Goal: Communication & Community: Answer question/provide support

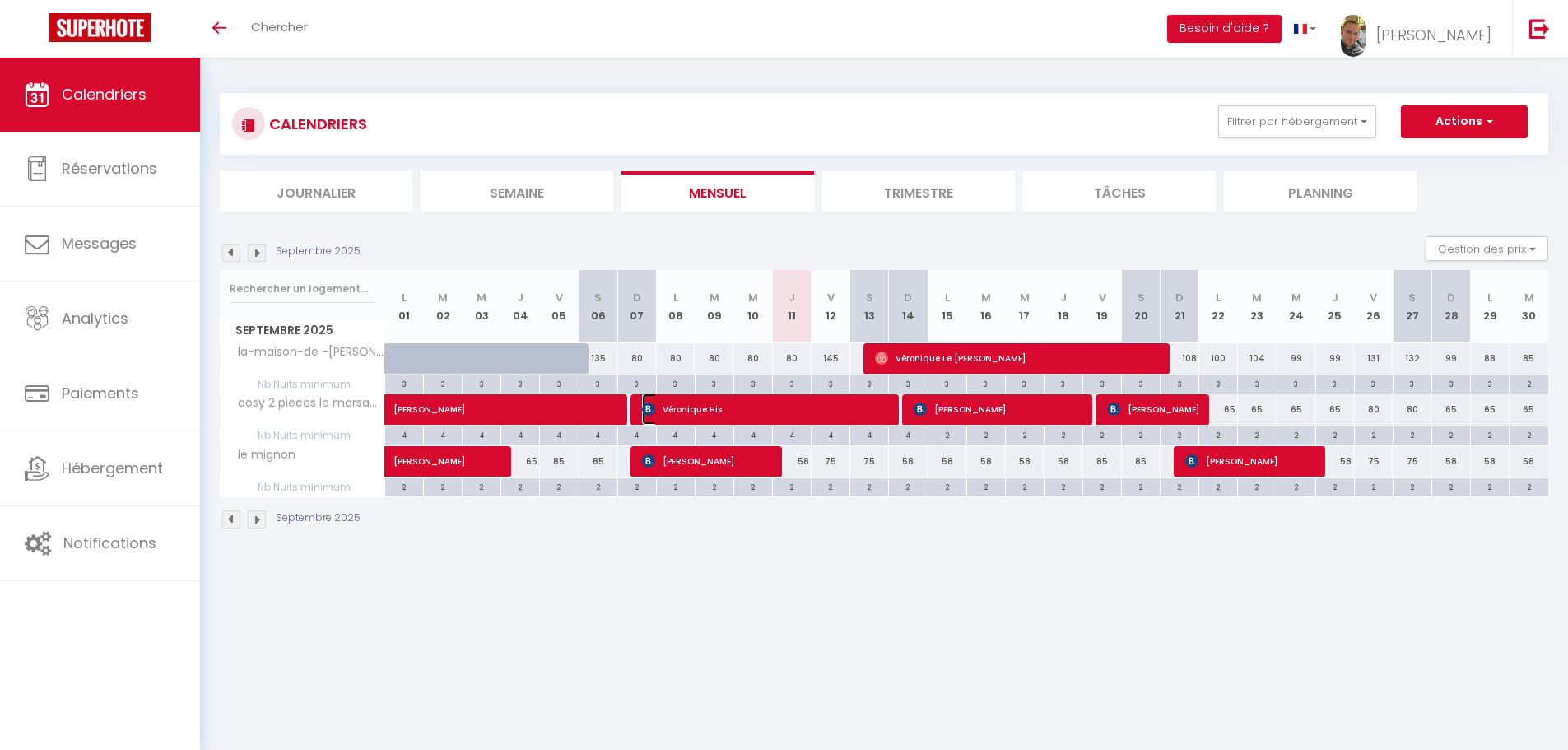
click at [747, 405] on span "Véronique His" at bounding box center [767, 408] width 251 height 32
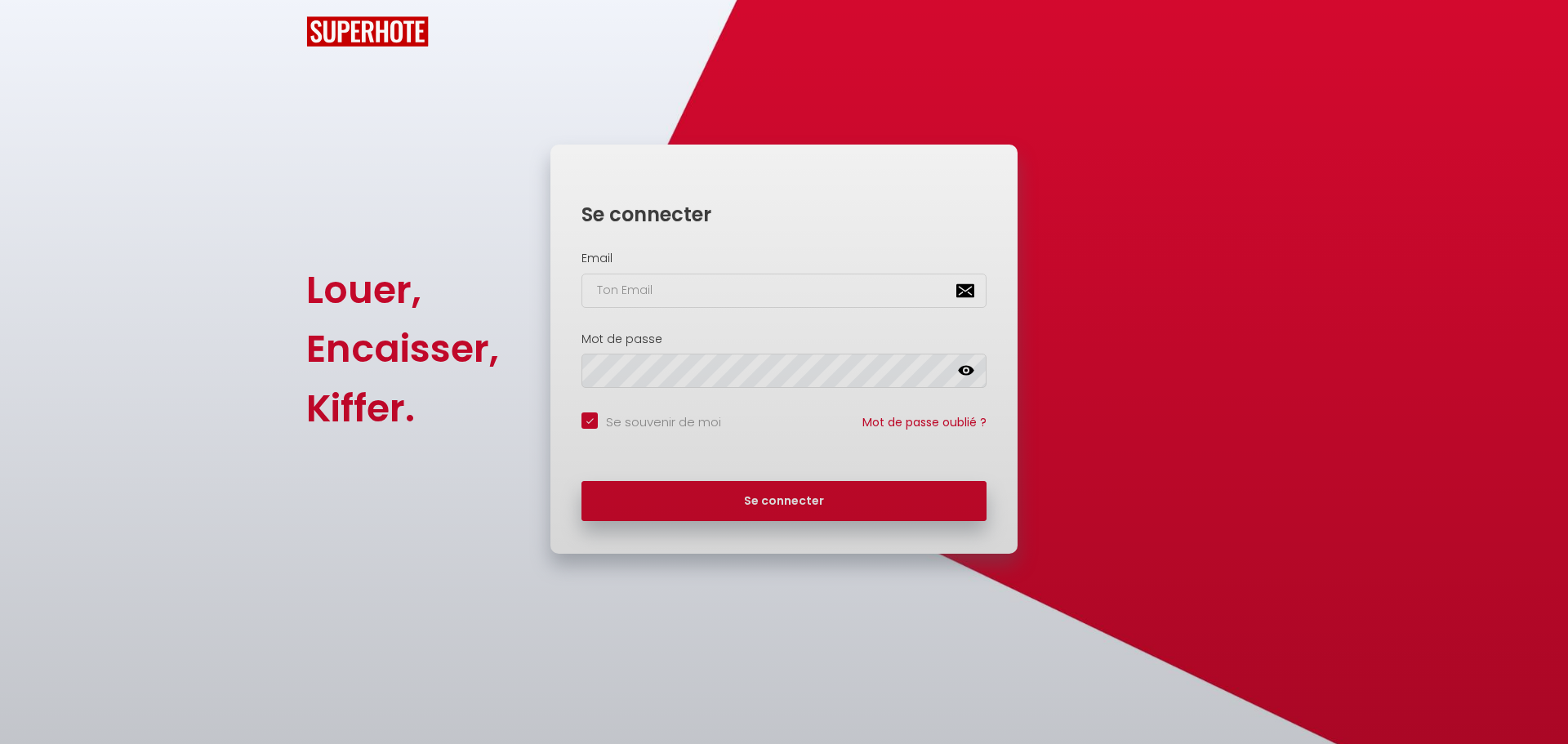
checkbox input "true"
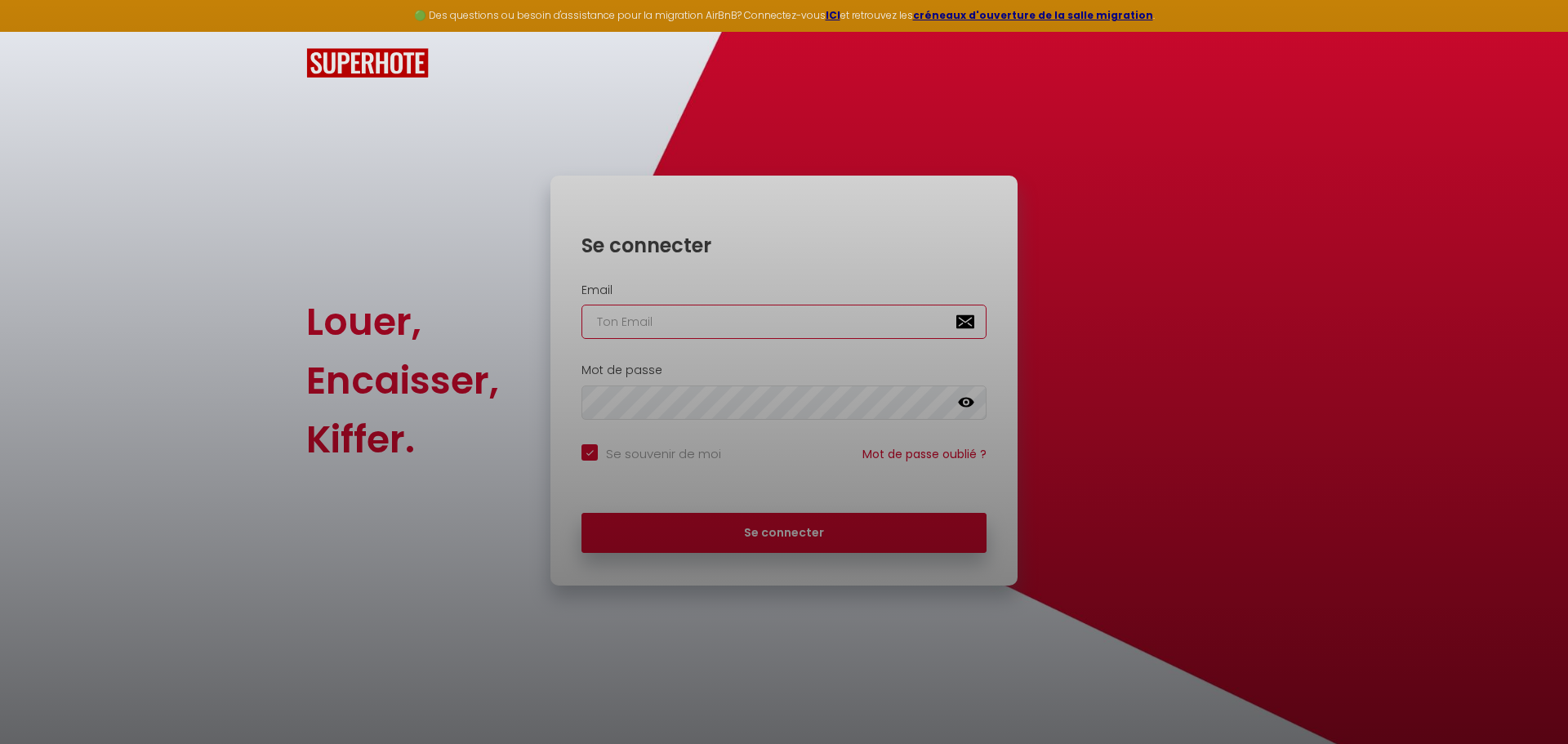
type input "[EMAIL_ADDRESS][DOMAIN_NAME]"
checkbox input "true"
click at [732, 536] on div at bounding box center [784, 372] width 1568 height 744
click at [1187, 398] on div at bounding box center [784, 372] width 1568 height 744
click at [831, 541] on div at bounding box center [784, 372] width 1568 height 744
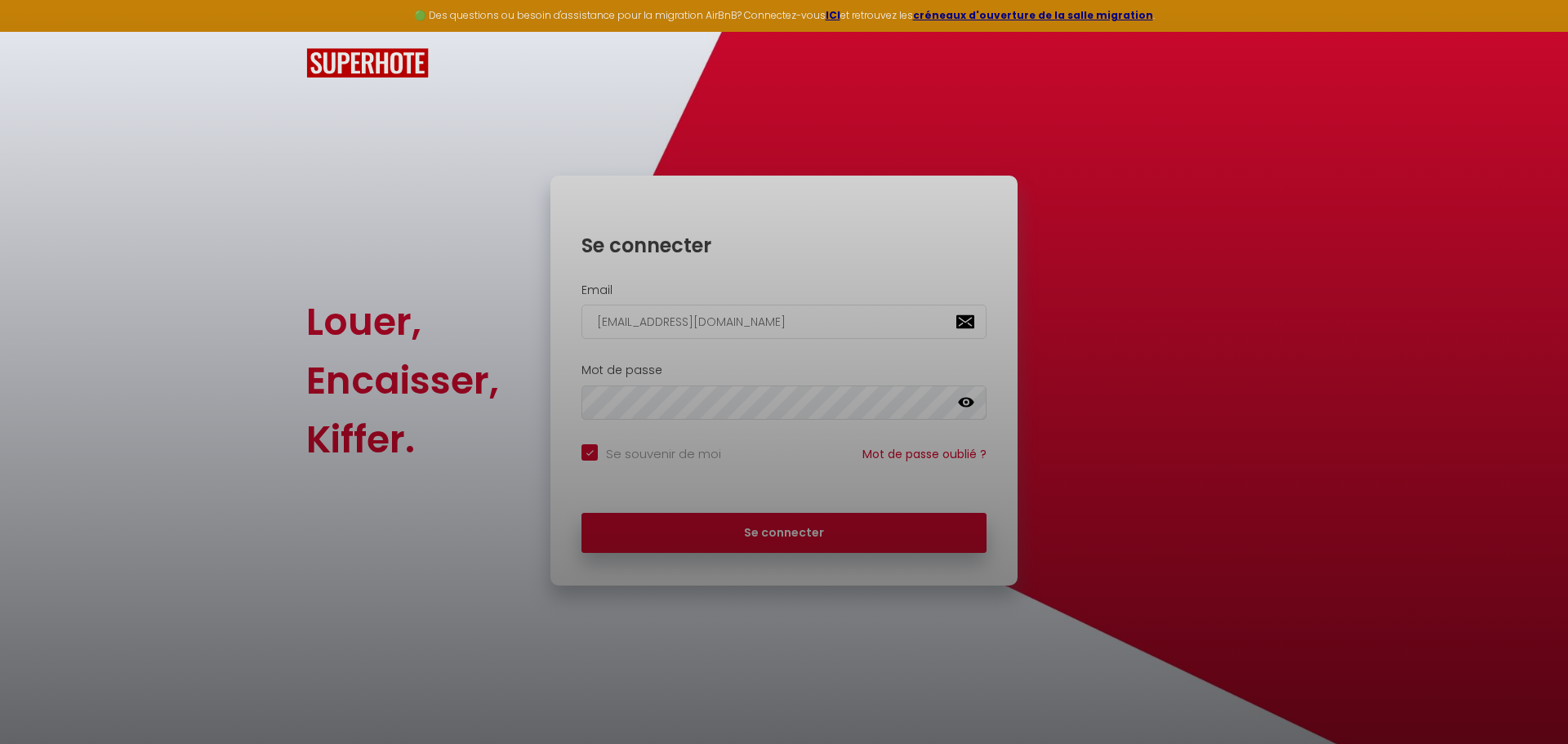
click at [811, 534] on div at bounding box center [784, 372] width 1568 height 744
click at [811, 535] on div at bounding box center [784, 372] width 1568 height 744
click at [811, 540] on div at bounding box center [784, 372] width 1568 height 744
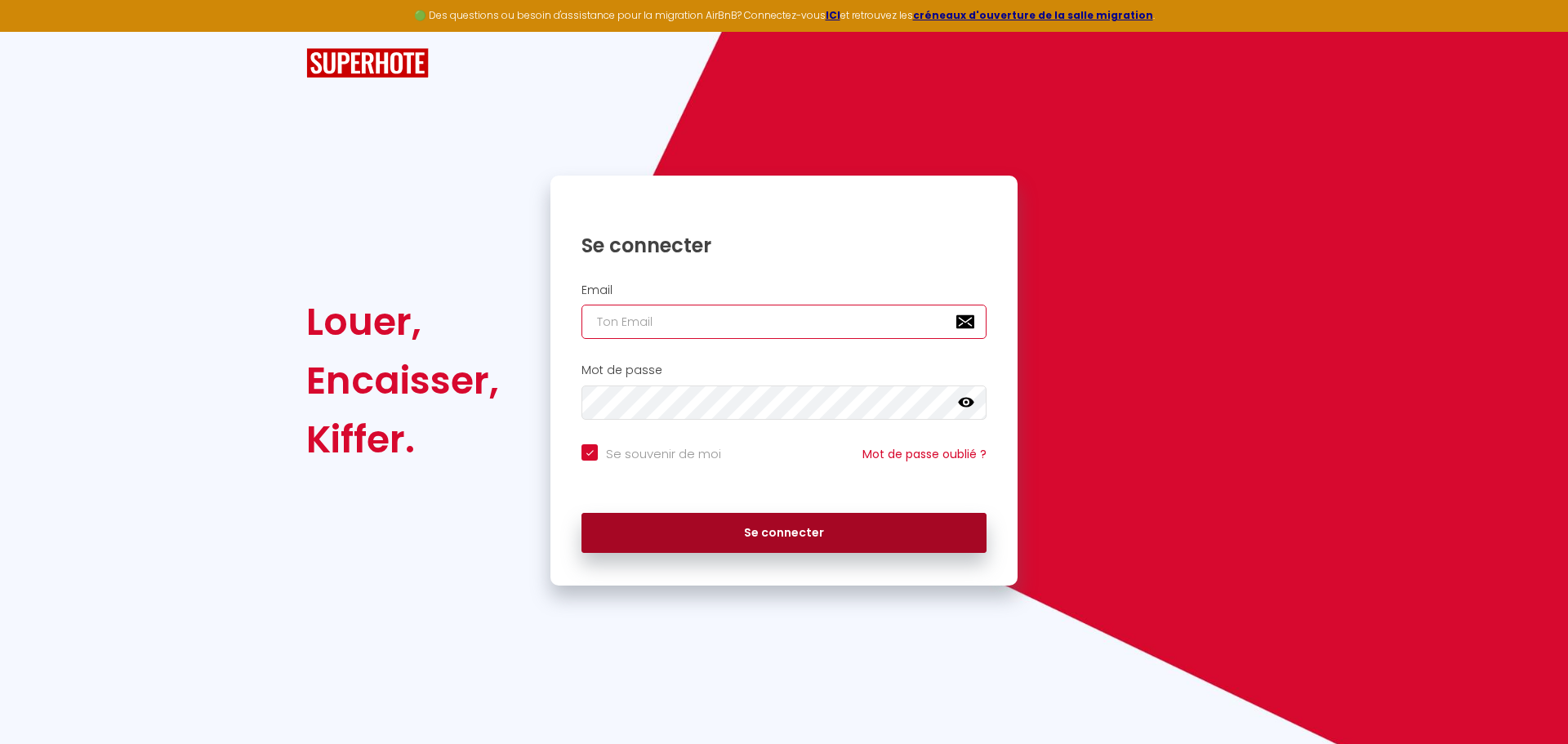
type input "[EMAIL_ADDRESS][DOMAIN_NAME]"
click at [785, 534] on button "Se connecter" at bounding box center [784, 532] width 405 height 41
checkbox input "true"
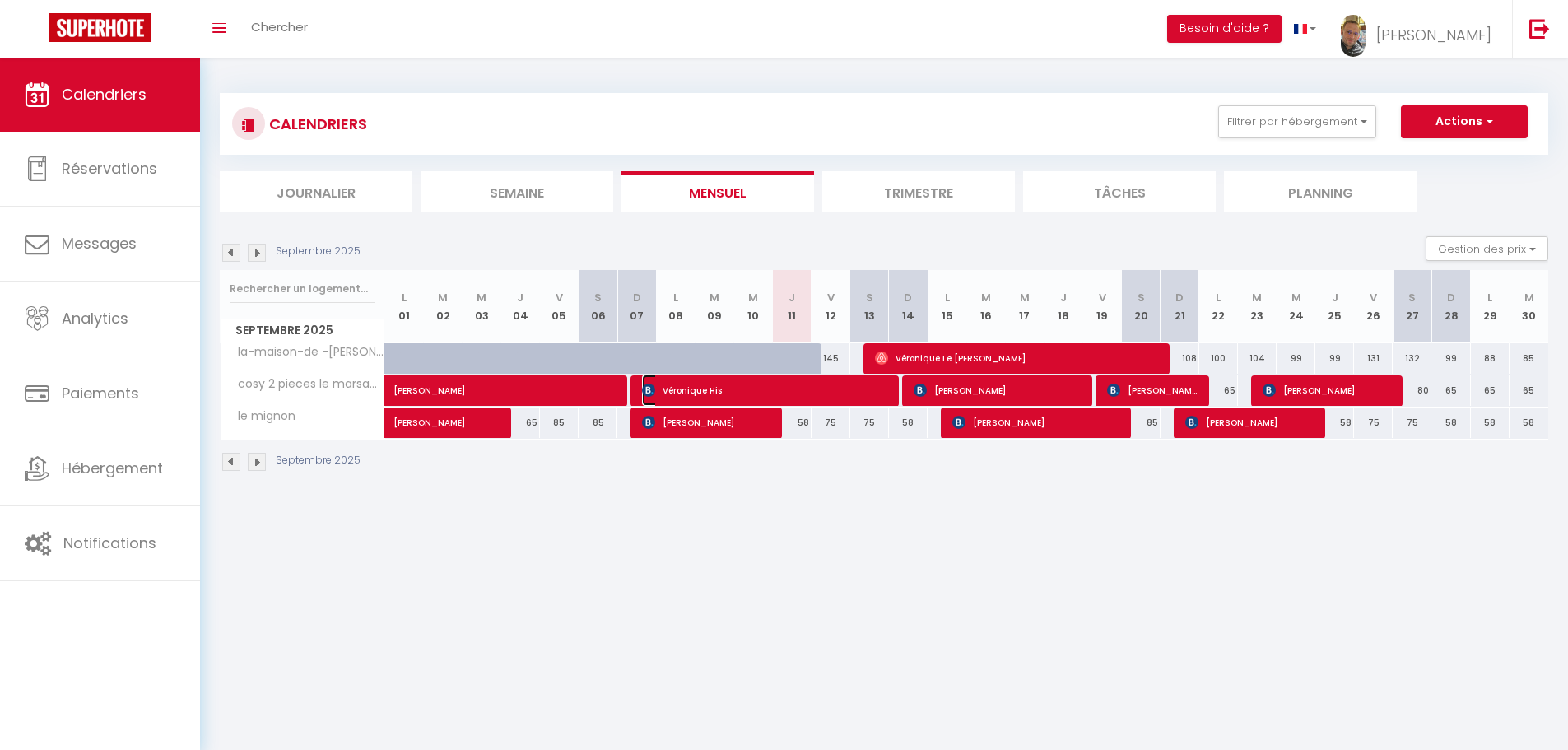
click at [718, 388] on span "Véronique His" at bounding box center [764, 390] width 245 height 32
select select "OK"
select select "1"
select select "0"
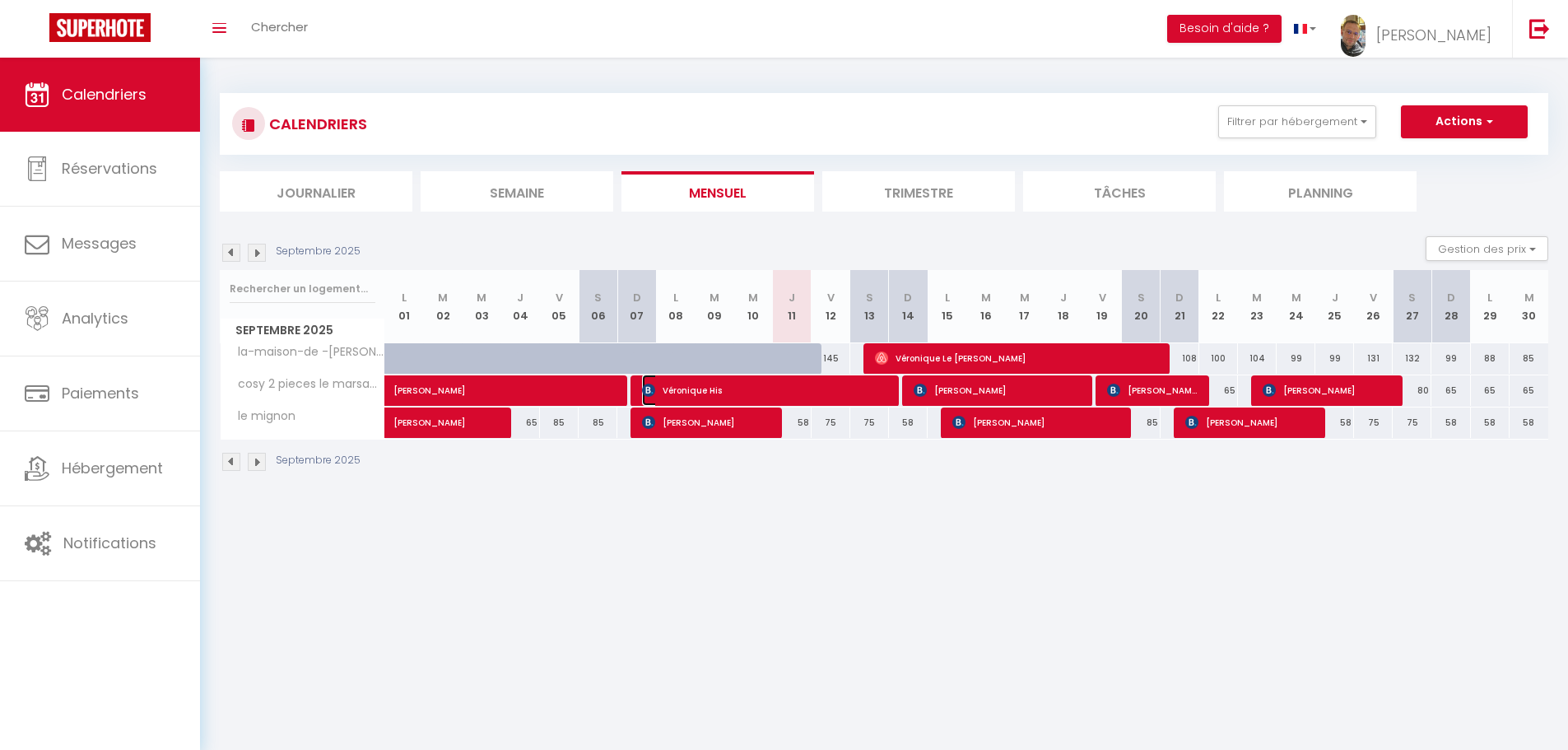
select select "1"
select select
select select "25827"
select select "27972"
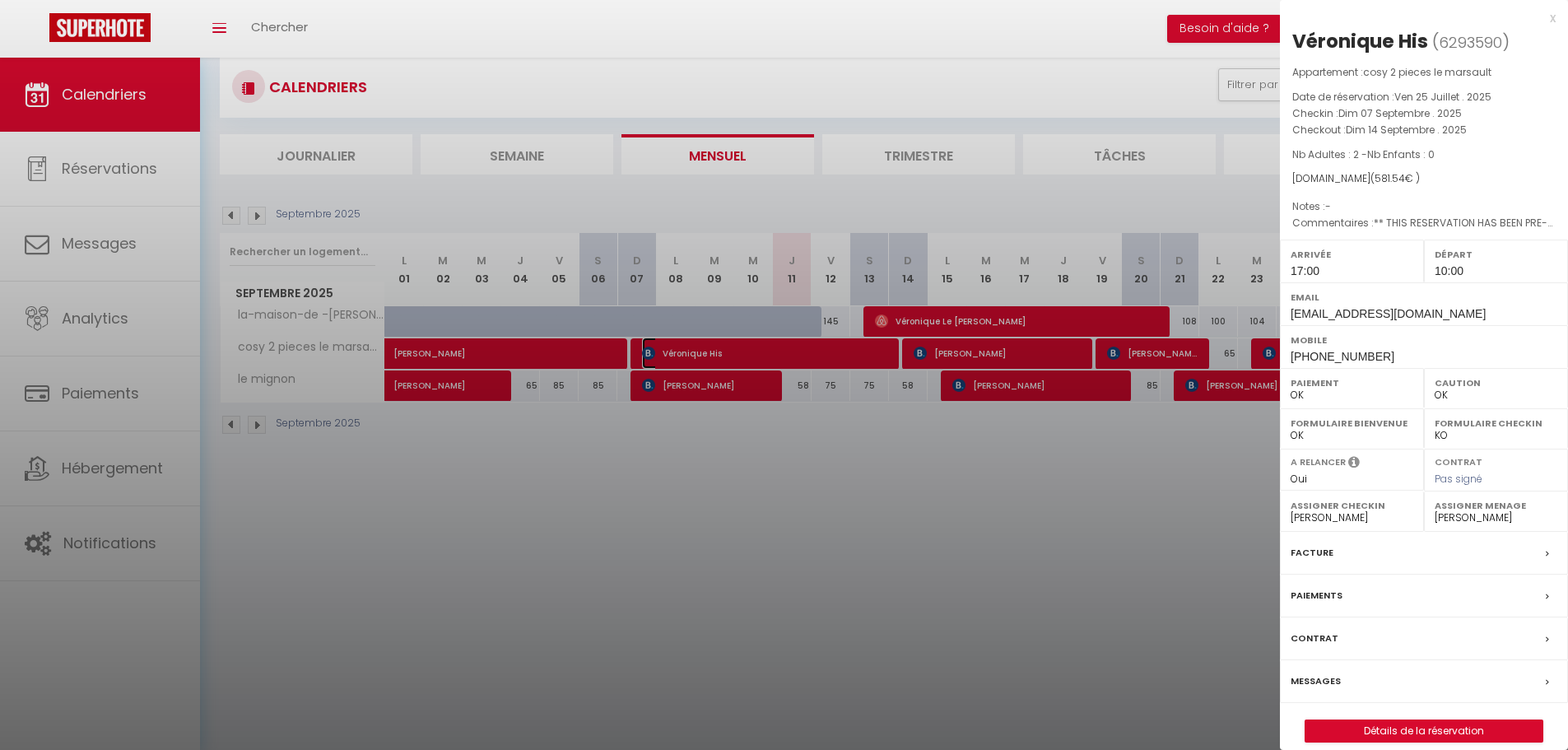
scroll to position [57, 0]
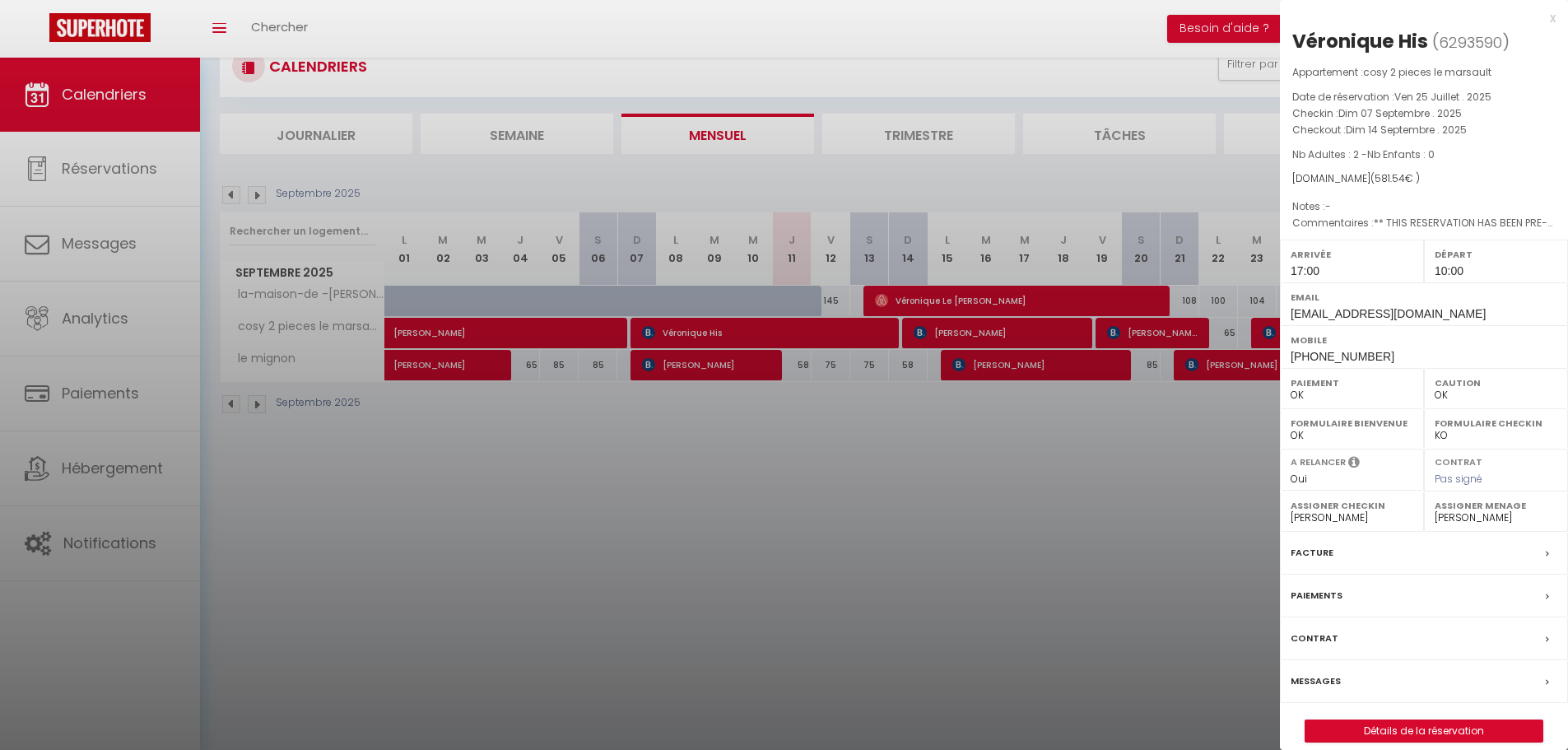
click at [1315, 685] on label "Messages" at bounding box center [1315, 681] width 50 height 17
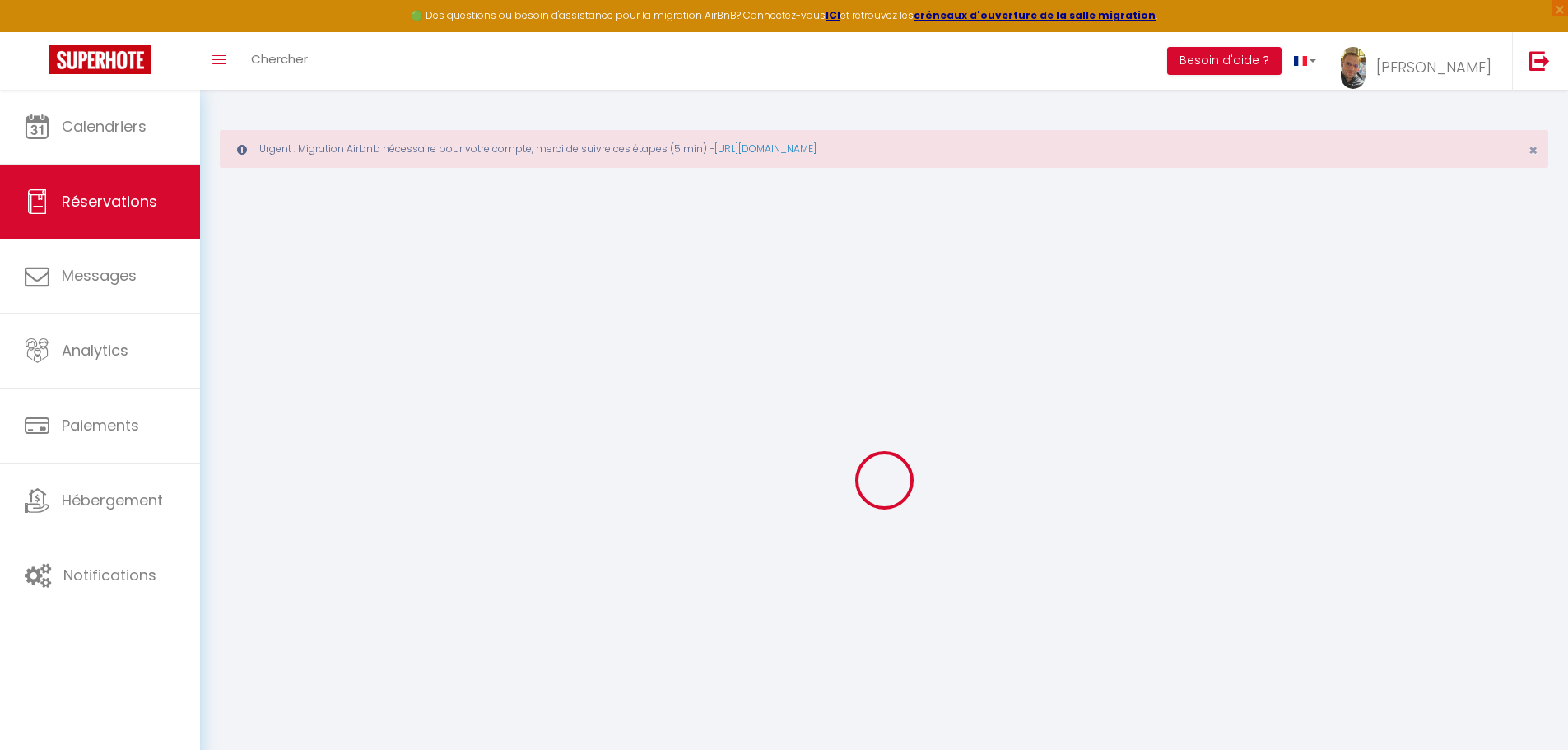
select select
checkbox input "false"
type textarea "** THIS RESERVATION HAS BEEN PRE-PAID ** BOOKING NOTE : Payment charge is EUR 8…"
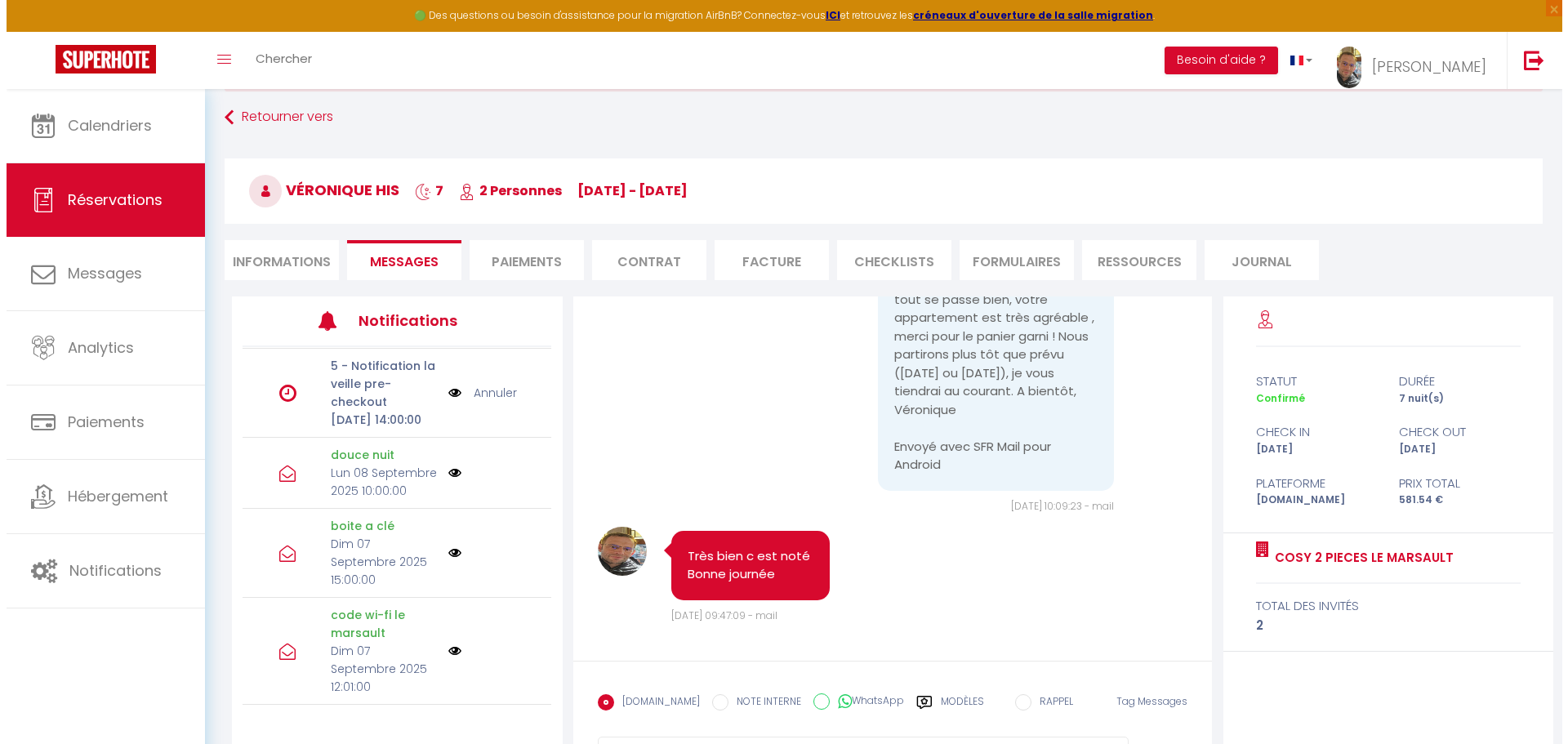
scroll to position [326, 0]
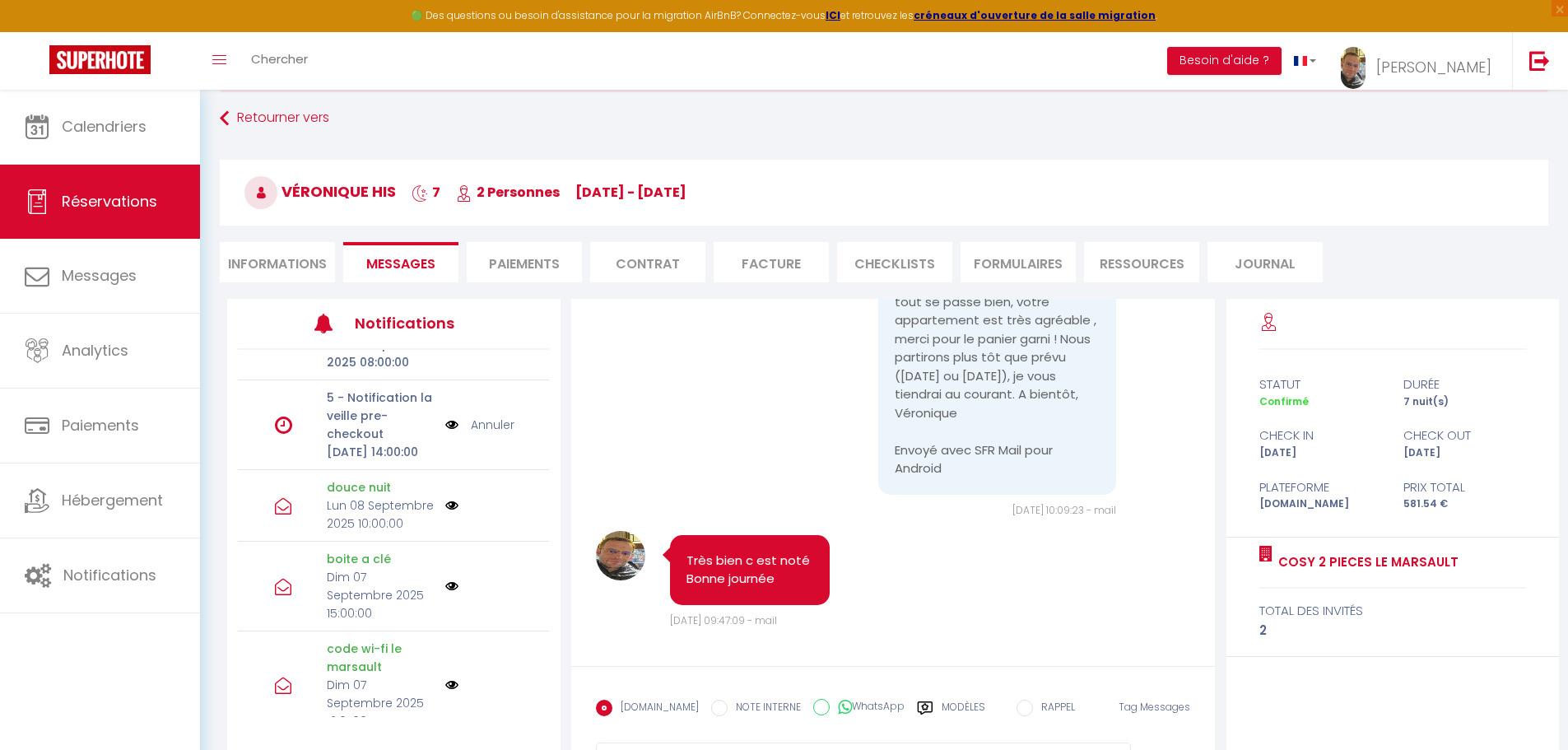
click at [446, 434] on img at bounding box center [453, 425] width 13 height 18
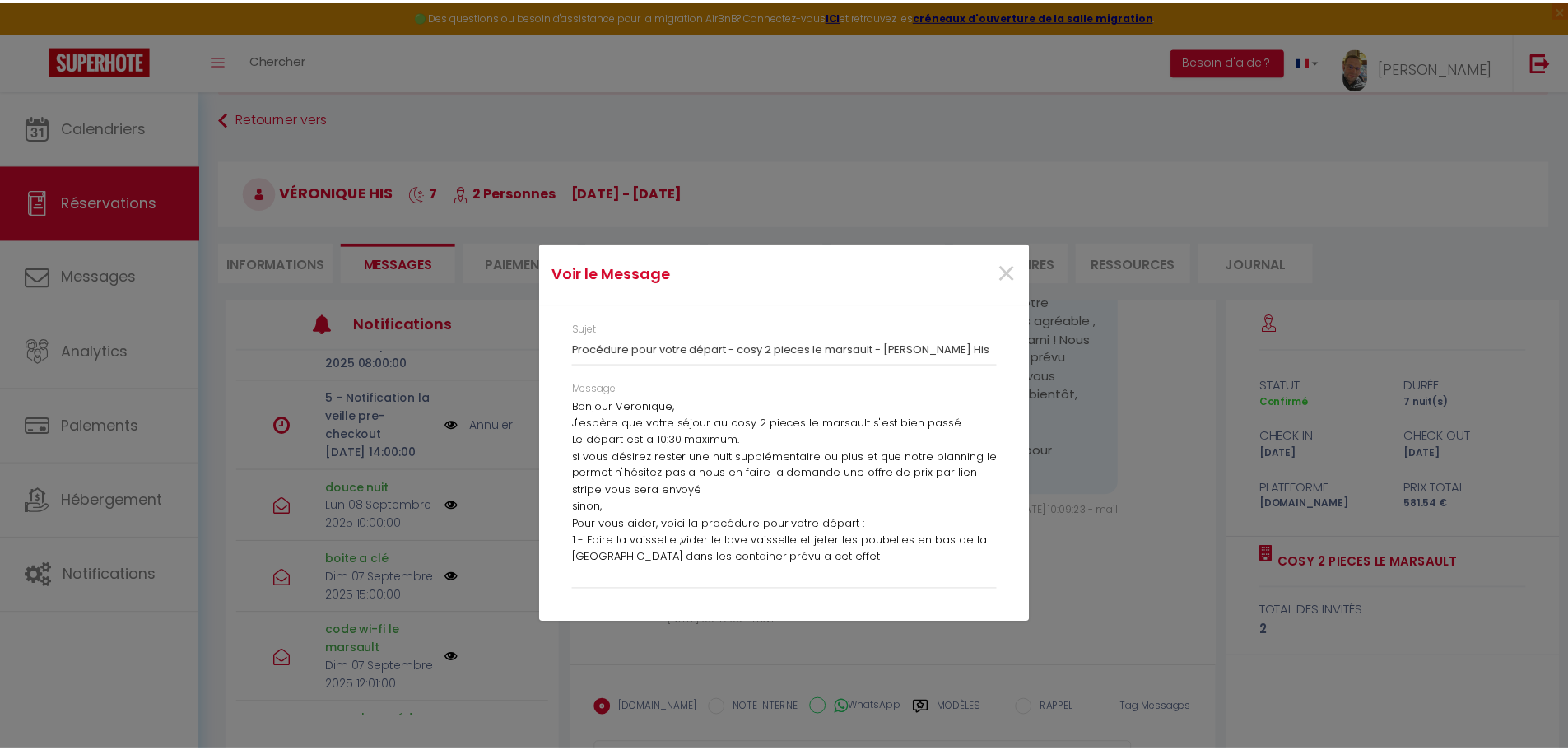
scroll to position [0, 0]
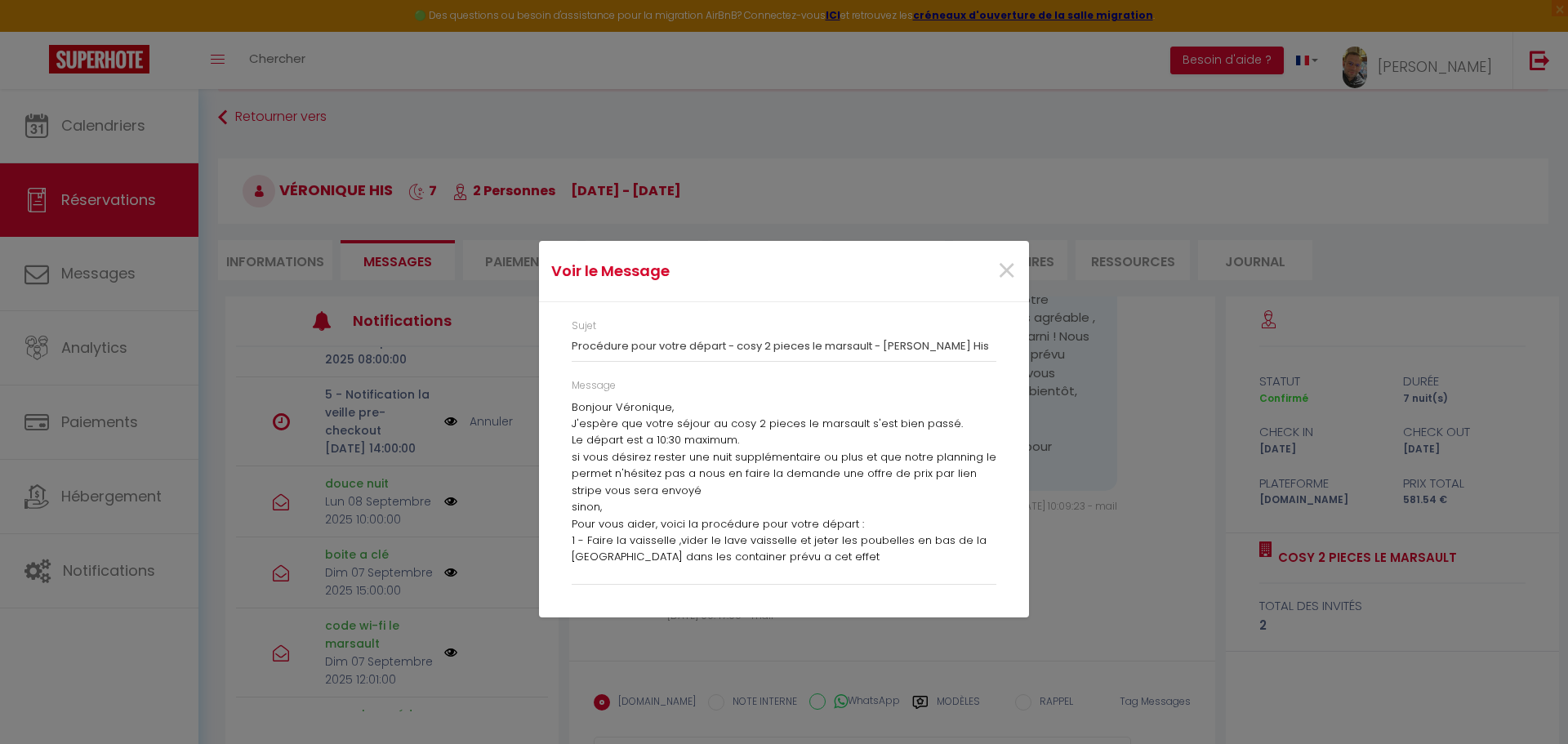
drag, startPoint x: 697, startPoint y: 570, endPoint x: 571, endPoint y: 387, distance: 222.2
click at [571, 387] on div "Message Bonjour Véronique, J'espère que votre séjour au cosy 2 pieces le marsau…" at bounding box center [784, 481] width 425 height 207
copy div "Message Bonjour Véronique, J'espère que votre séjour au cosy 2 pieces le marsau…"
click at [1005, 263] on span "×" at bounding box center [1007, 271] width 21 height 49
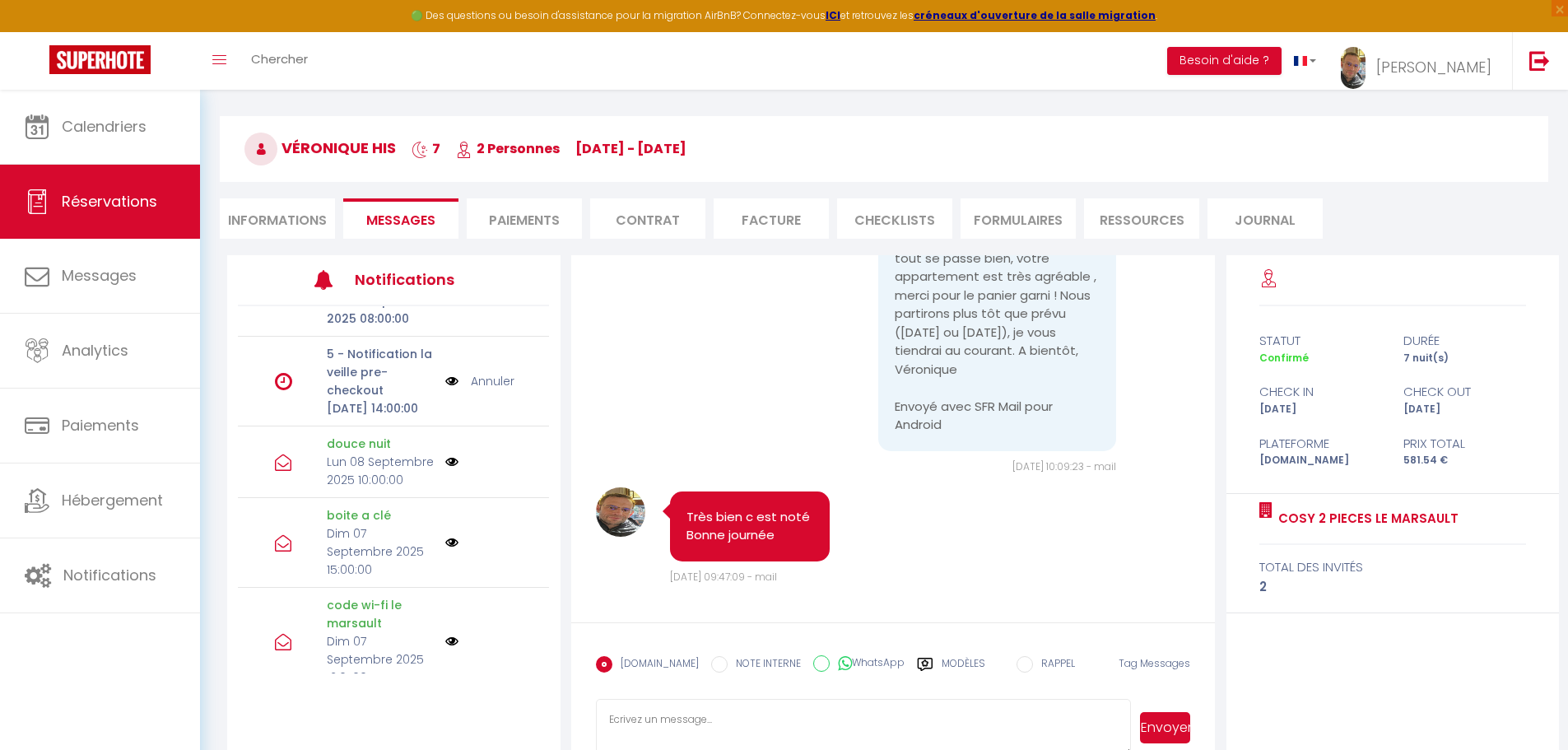
scroll to position [158, 0]
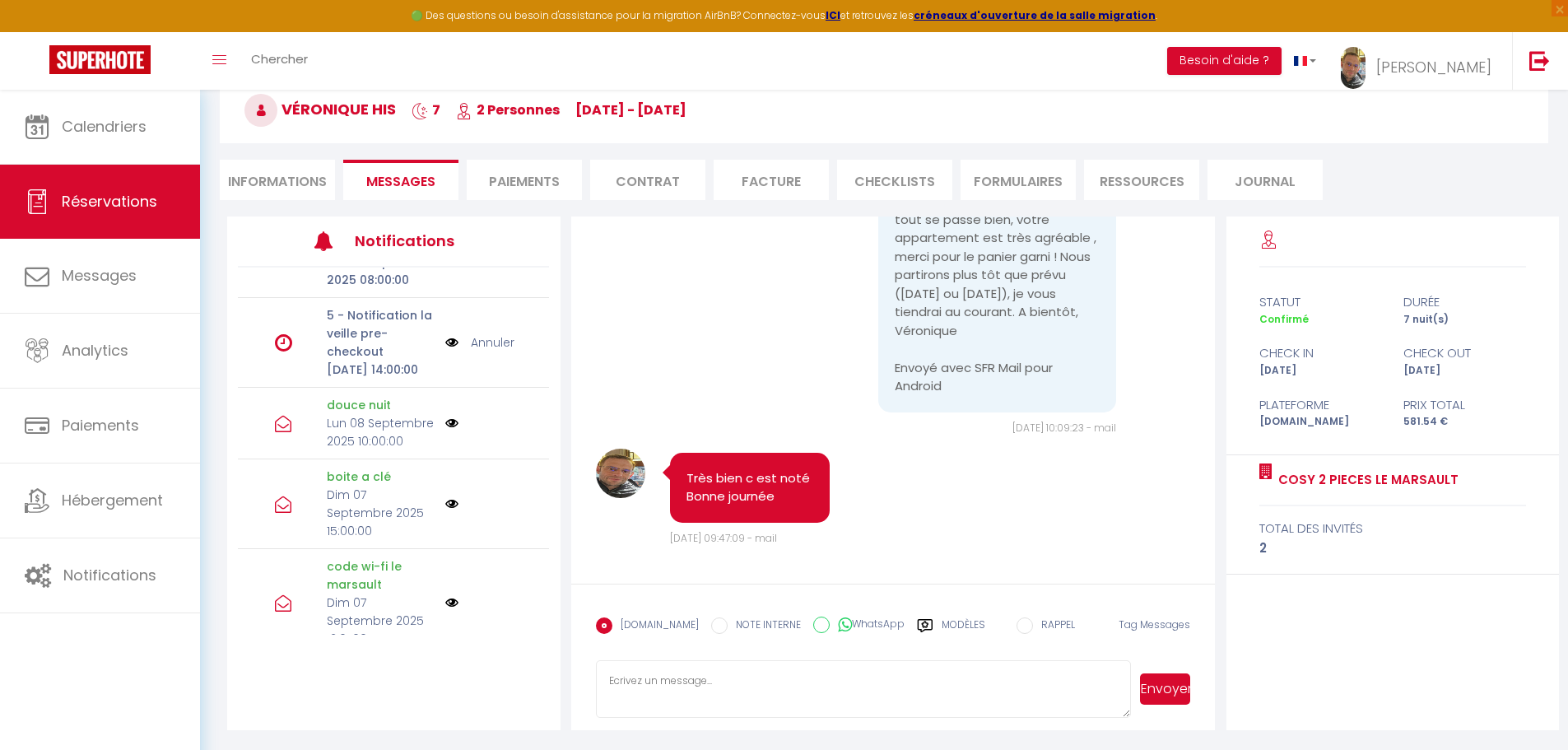
paste textarea "Message Bonjour Véronique, J'espère que votre séjour au cosy 2 pieces le marsau…"
type textarea "Message Bonjour Véronique, J'espère que votre séjour au cosy 2 pieces le marsau…"
click at [1163, 688] on button "Envoyer" at bounding box center [1165, 689] width 50 height 32
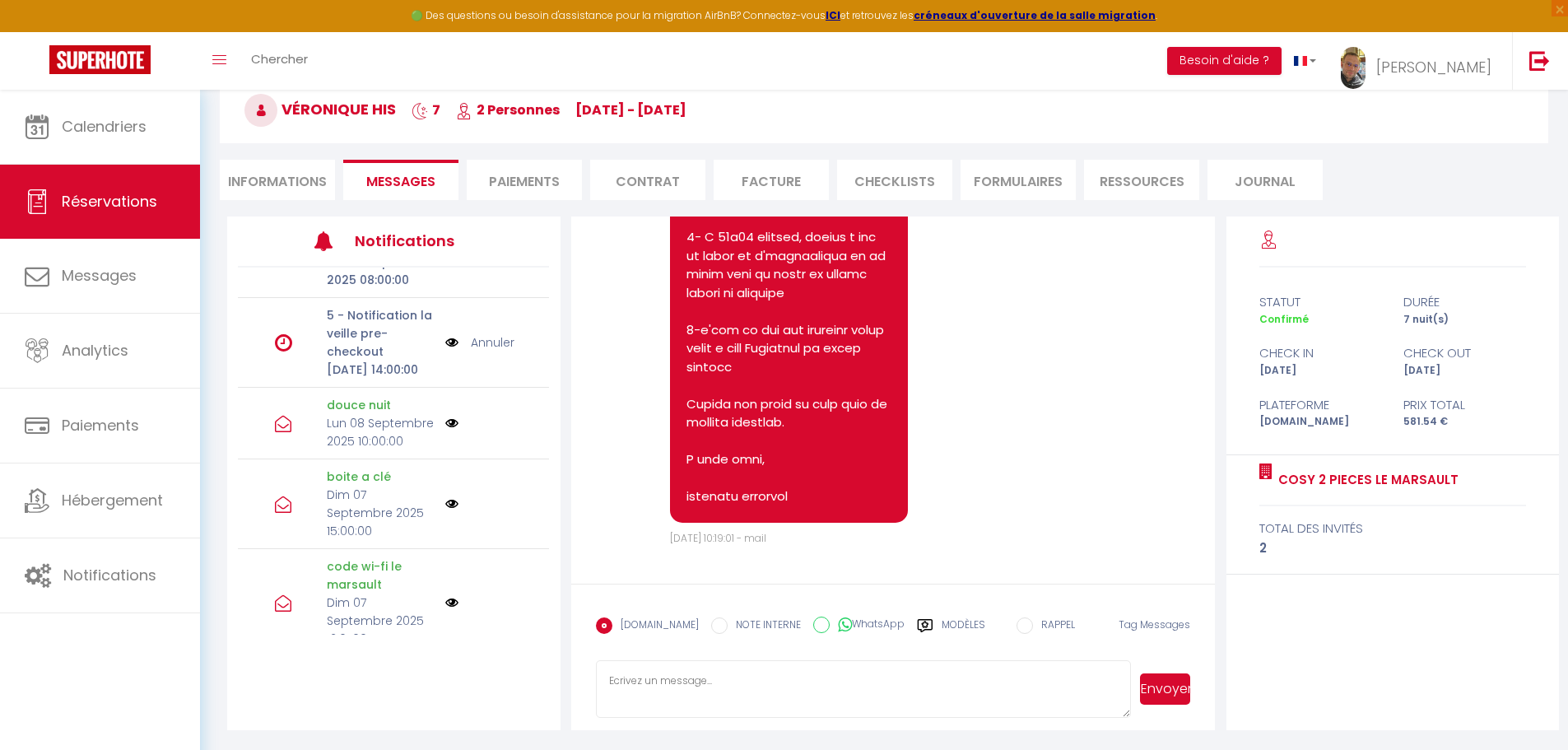
scroll to position [7984, 0]
